Goal: Information Seeking & Learning: Check status

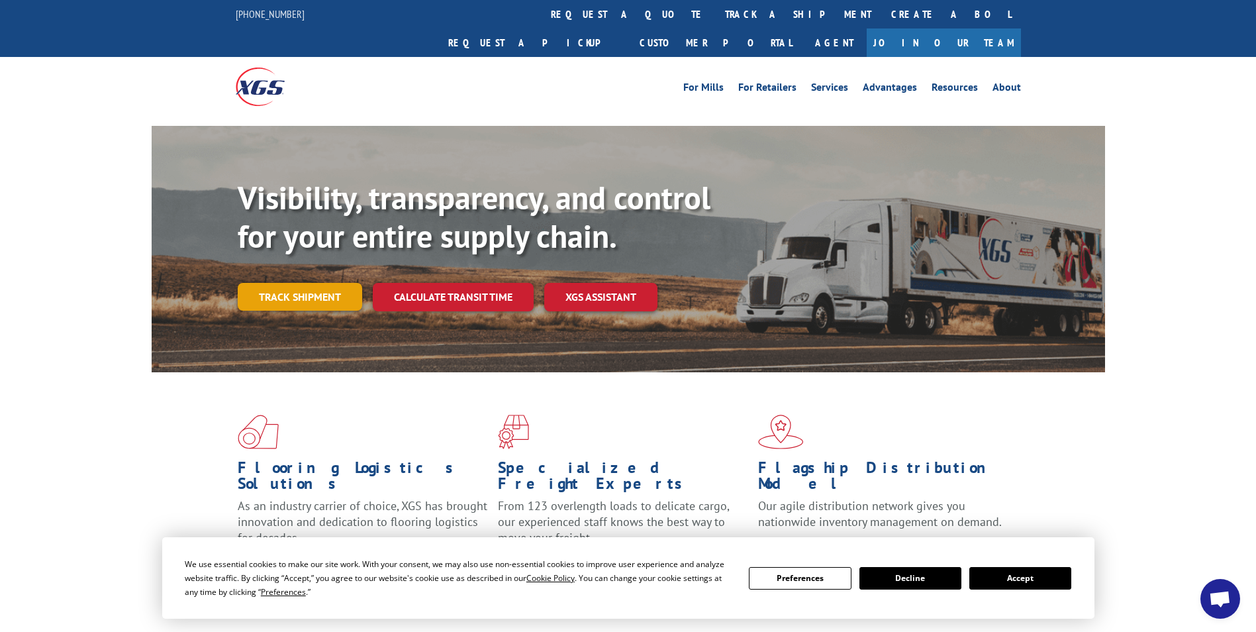
click at [311, 283] on link "Track shipment" at bounding box center [300, 297] width 125 height 28
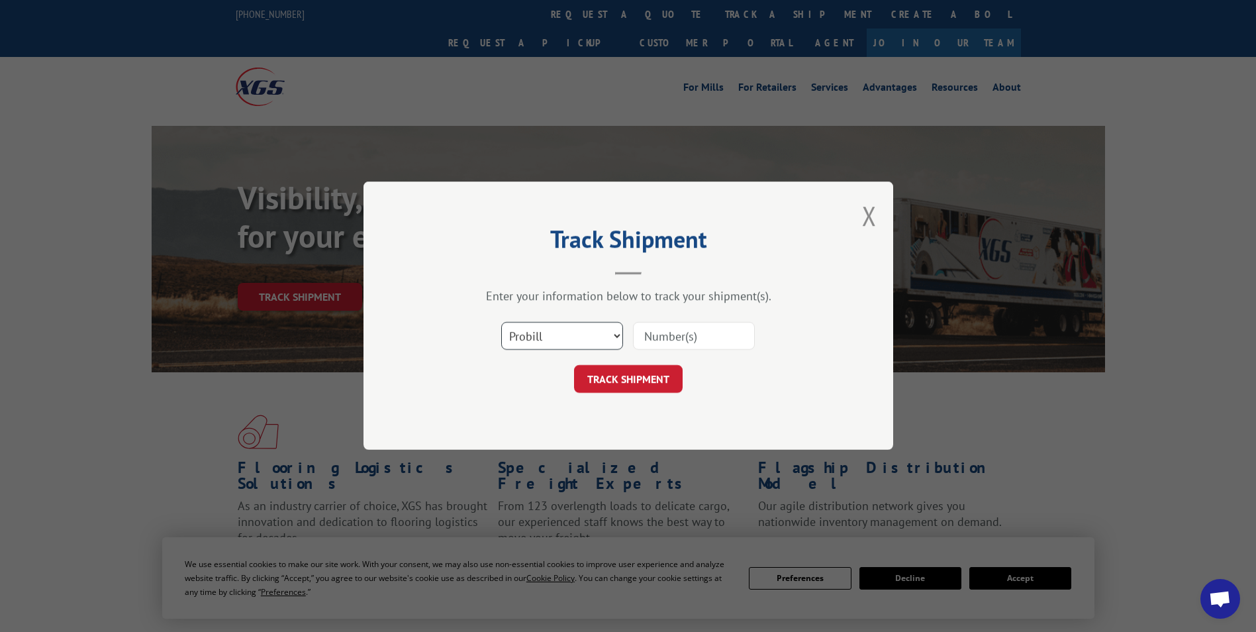
click at [611, 332] on select "Select category... Probill BOL PO" at bounding box center [562, 337] width 122 height 28
select select "bol"
click at [501, 323] on select "Select category... Probill BOL PO" at bounding box center [562, 337] width 122 height 28
click at [675, 340] on input at bounding box center [694, 337] width 122 height 28
type input "6007936"
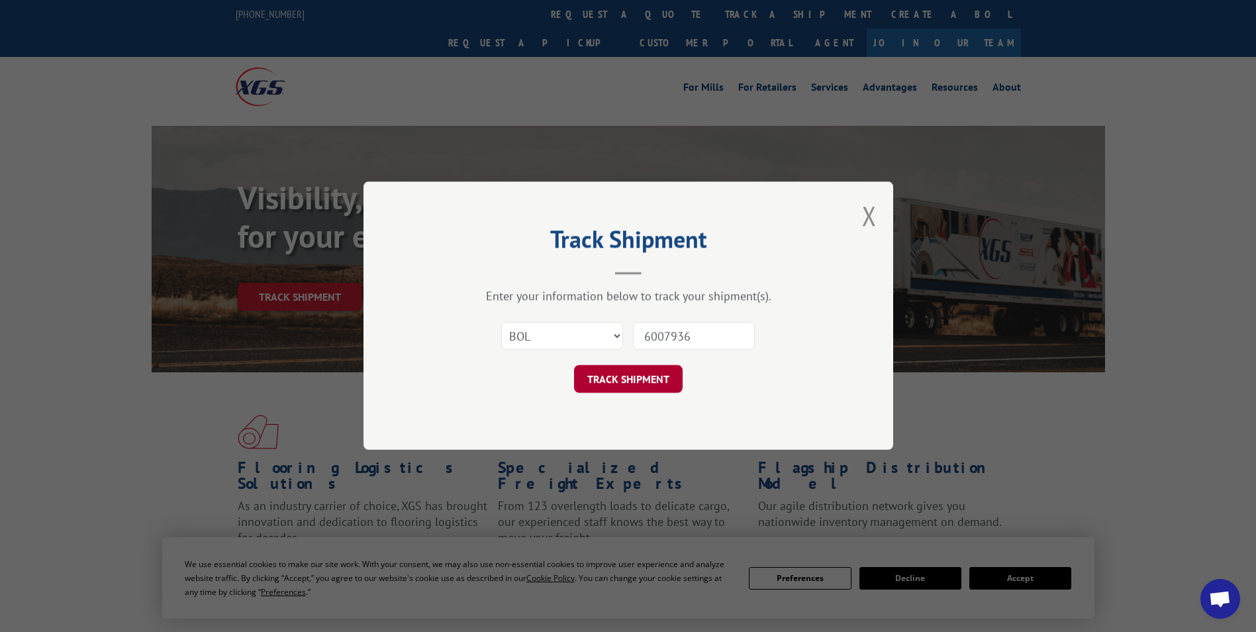
click at [633, 385] on button "TRACK SHIPMENT" at bounding box center [628, 380] width 109 height 28
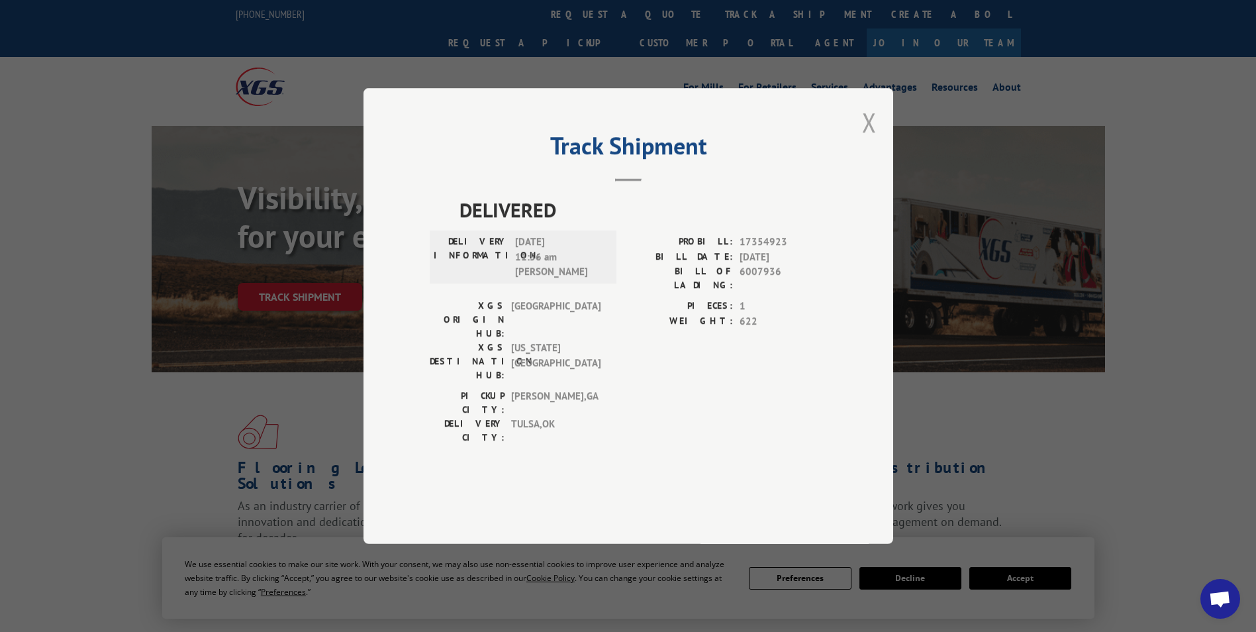
click at [871, 140] on button "Close modal" at bounding box center [869, 122] width 15 height 35
